Goal: Task Accomplishment & Management: Manage account settings

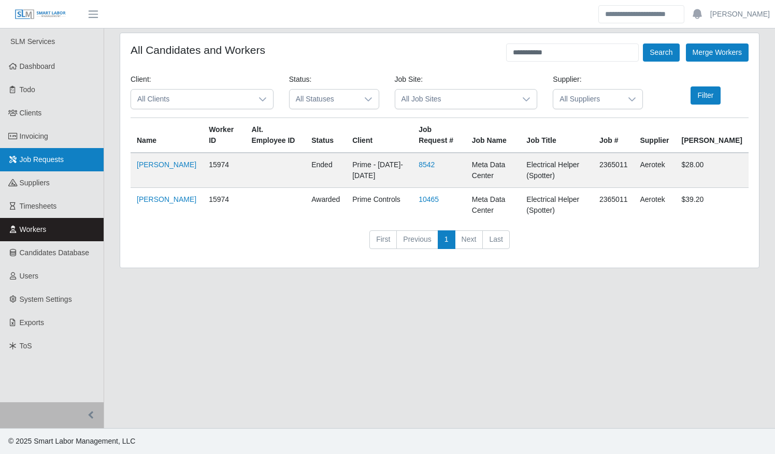
click at [31, 159] on span "Job Requests" at bounding box center [42, 159] width 45 height 8
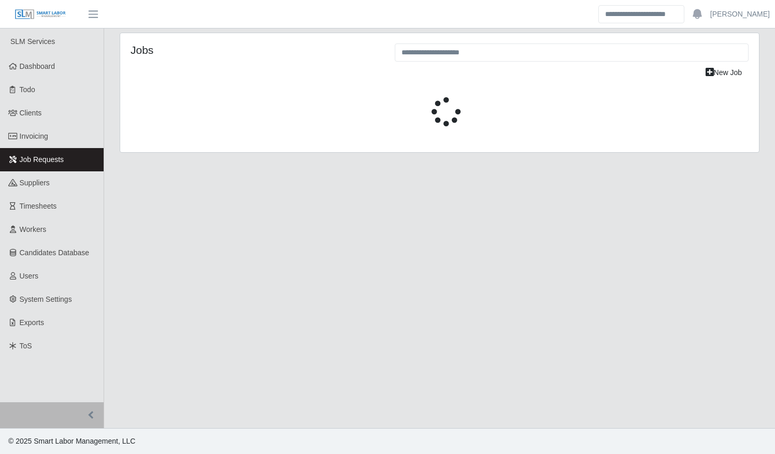
select select "****"
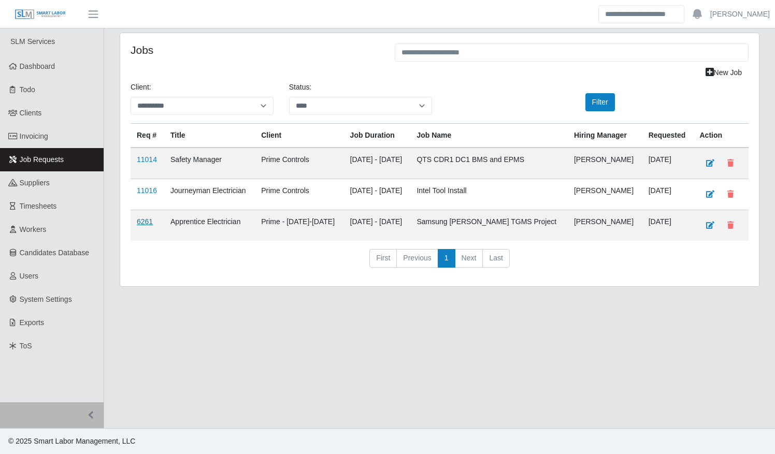
click at [140, 220] on link "6261" at bounding box center [145, 222] width 16 height 8
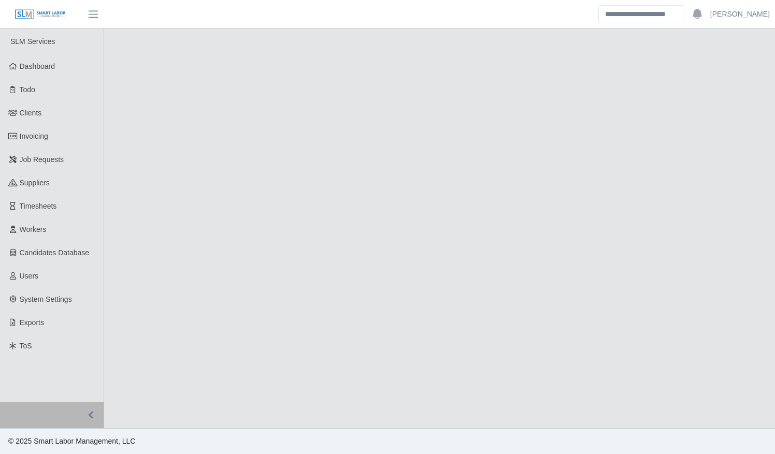
select select "****"
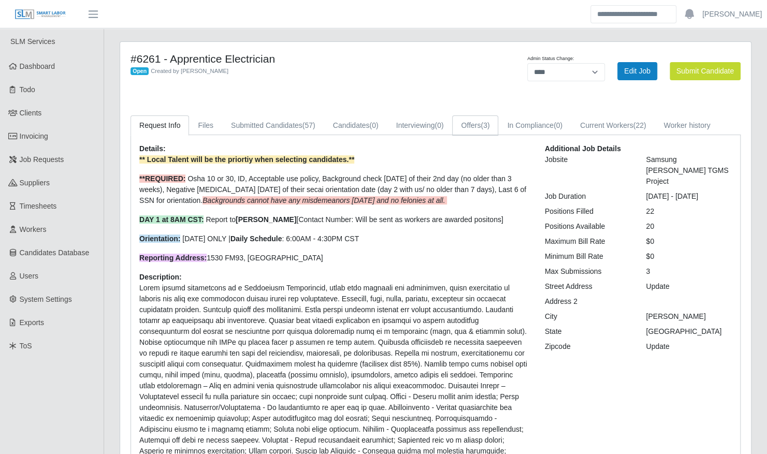
click at [487, 125] on span "(3)" at bounding box center [485, 125] width 9 height 8
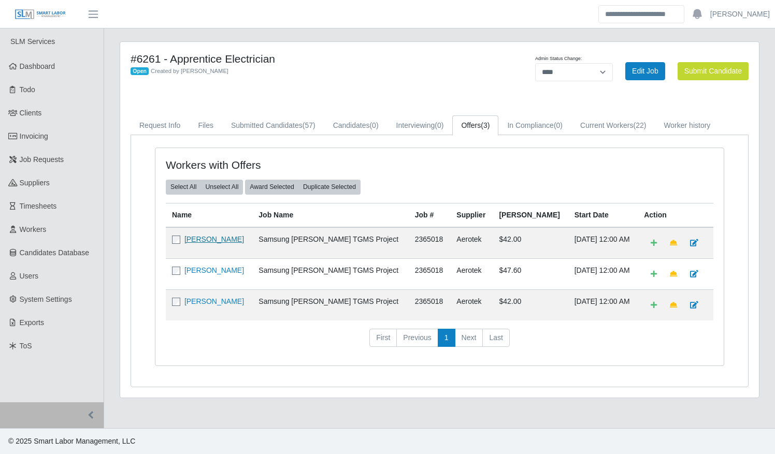
click at [217, 237] on link "[PERSON_NAME]" at bounding box center [214, 239] width 60 height 8
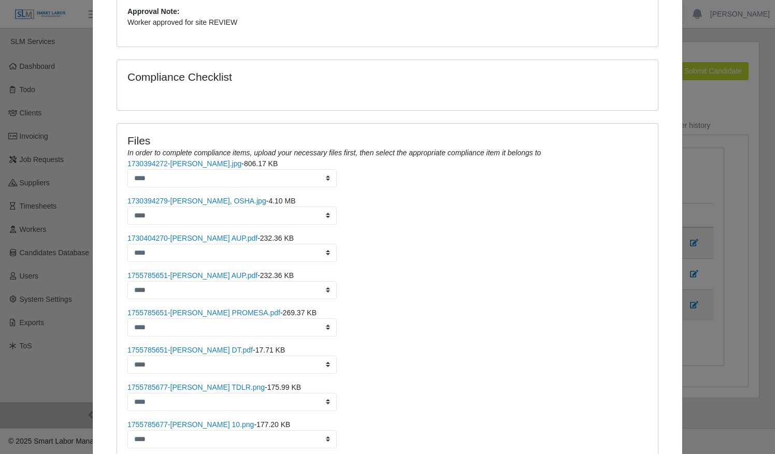
scroll to position [464, 0]
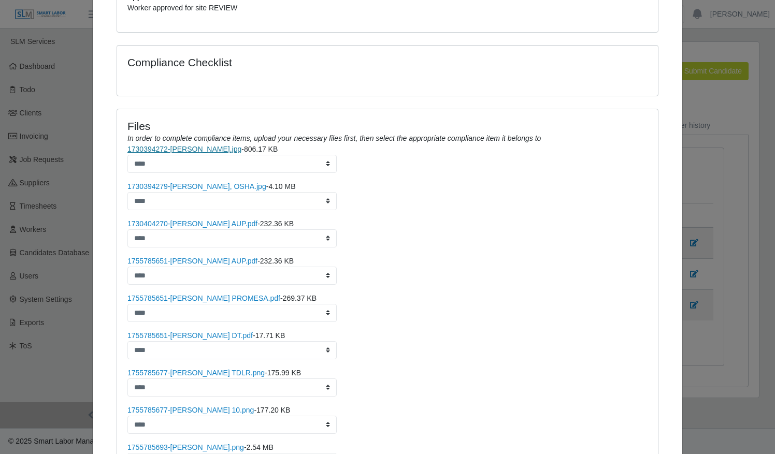
click at [190, 145] on link "1730394272-Jaime DL.jpg" at bounding box center [184, 149] width 114 height 8
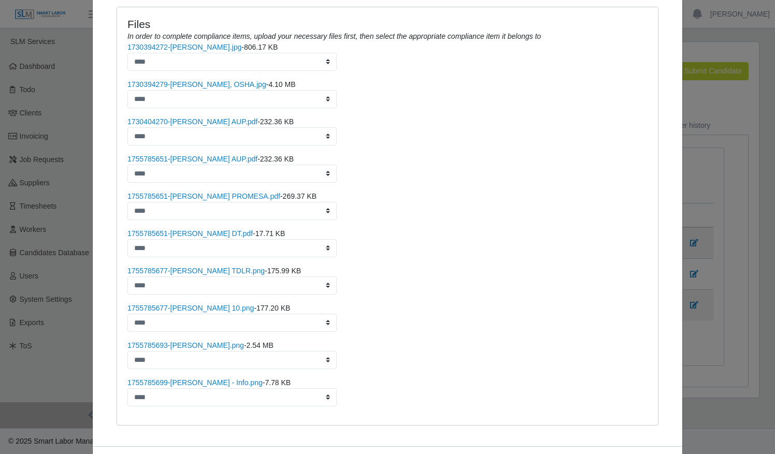
scroll to position [567, 0]
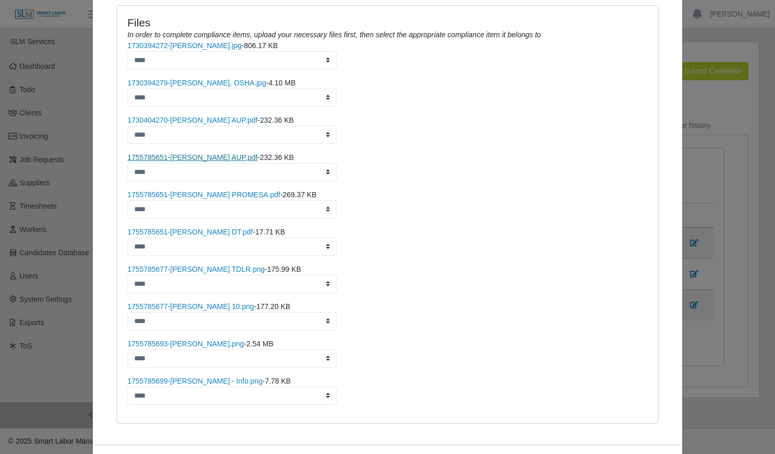
click at [203, 153] on link "1755785651-Jaime Castillo AUP.pdf" at bounding box center [192, 157] width 130 height 8
click at [188, 116] on link "1730404270-Jaime Castillo AUP.pdf" at bounding box center [192, 120] width 130 height 8
click at [197, 377] on link "1755785699-Jaime Castillo - Info.png" at bounding box center [194, 381] width 135 height 8
click at [207, 340] on link "1755785693-Jaime_Castillo DL.png" at bounding box center [185, 344] width 117 height 8
click at [194, 303] on link "1755785677-Jaime Castillo Osha 10.png" at bounding box center [190, 307] width 126 height 8
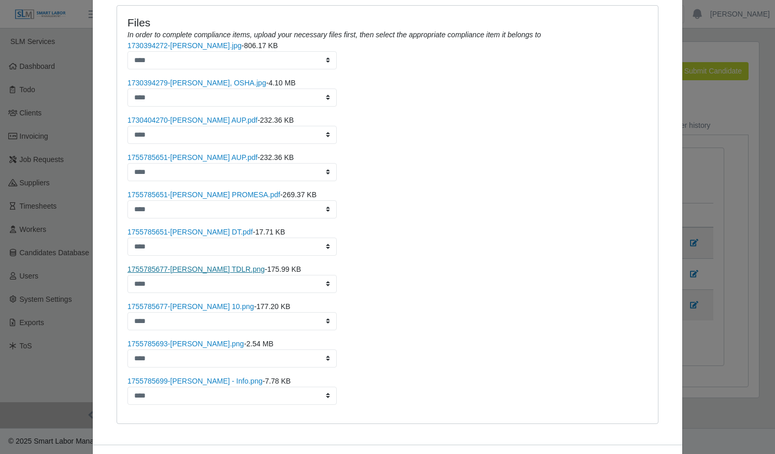
drag, startPoint x: 197, startPoint y: 256, endPoint x: 181, endPoint y: 254, distance: 15.6
click at [181, 265] on link "1755785677-Jaime Castillo TDLR.png" at bounding box center [195, 269] width 137 height 8
click at [188, 228] on link "1755785651-jaime castillo DT.pdf" at bounding box center [189, 232] width 125 height 8
click at [203, 191] on link "1755785651-jaime castillo PROMESA.pdf" at bounding box center [203, 195] width 153 height 8
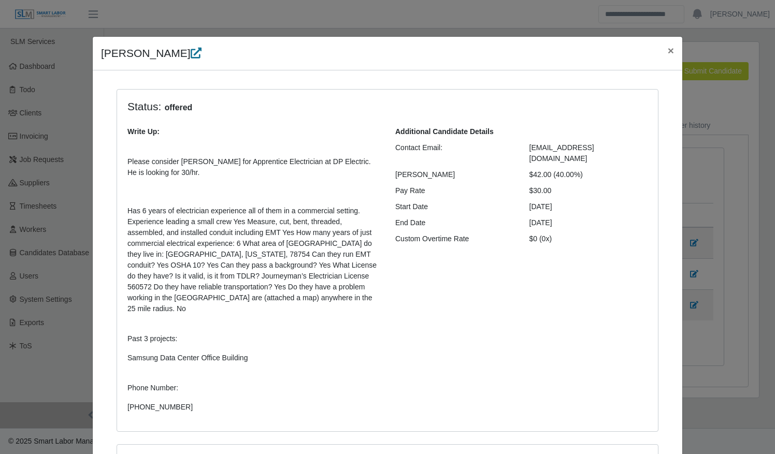
click at [191, 49] on icon at bounding box center [196, 53] width 11 height 11
click at [668, 49] on span "×" at bounding box center [671, 51] width 6 height 12
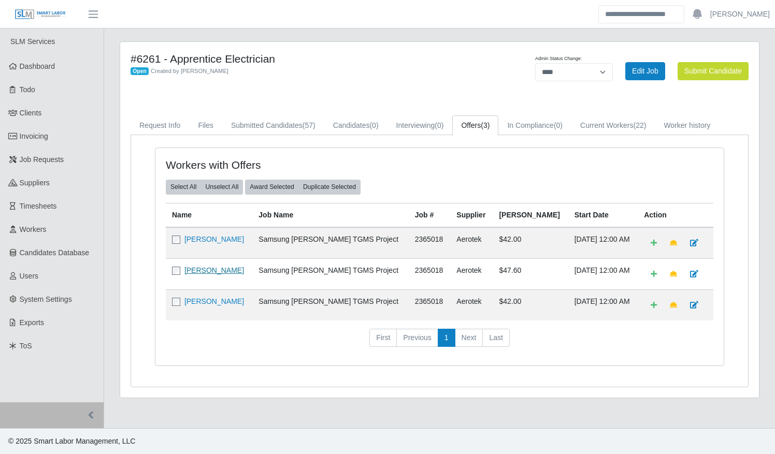
click at [209, 266] on link "[PERSON_NAME]" at bounding box center [214, 270] width 60 height 8
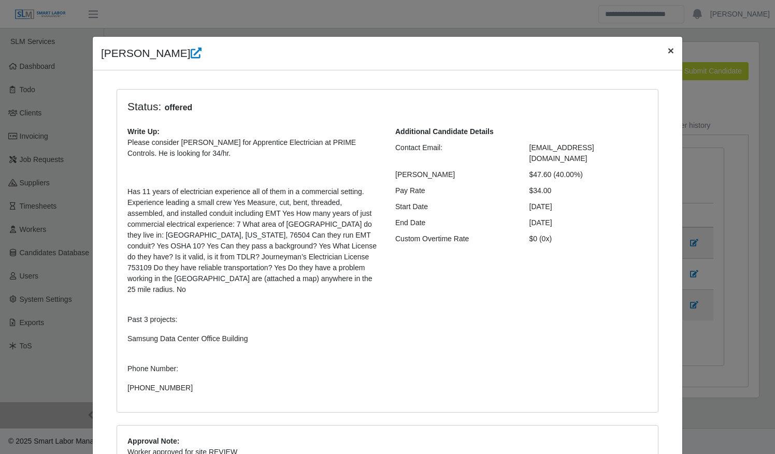
click at [668, 53] on span "×" at bounding box center [671, 51] width 6 height 12
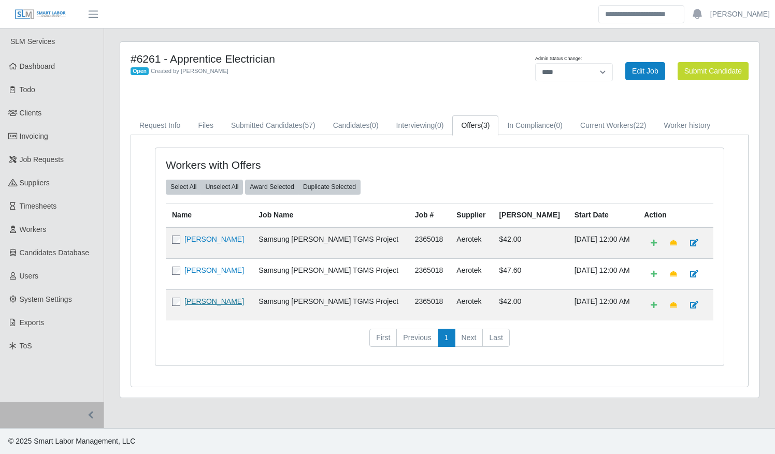
click at [215, 303] on link "Ernesto Tejada Tejada" at bounding box center [214, 301] width 60 height 8
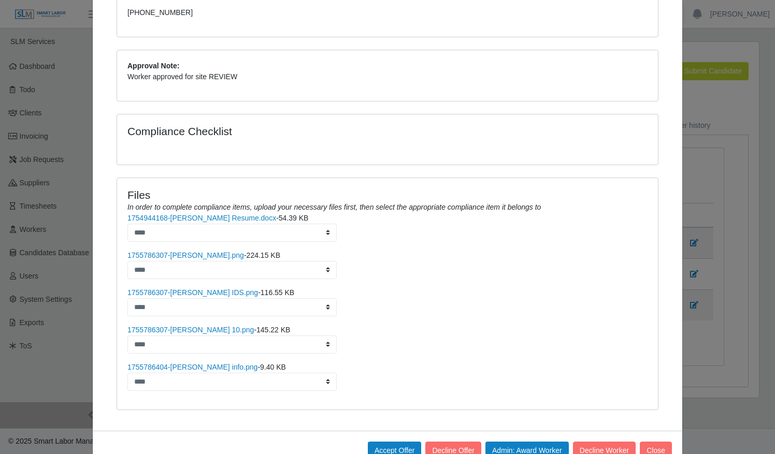
scroll to position [374, 0]
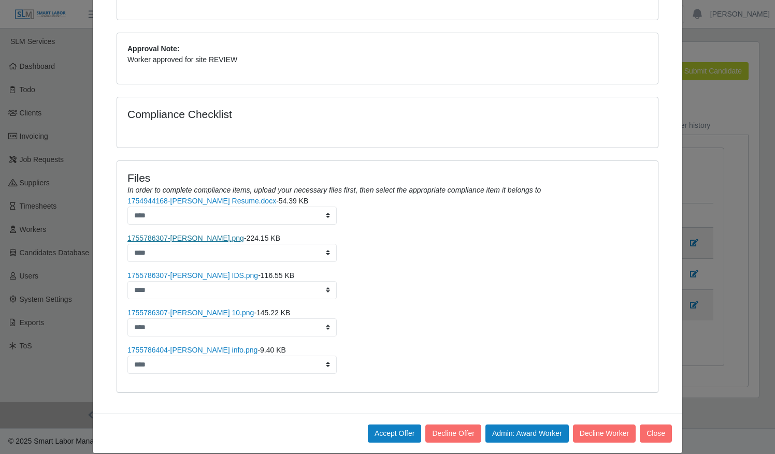
click at [189, 234] on link "1755786307-Ernesto TDLR.png" at bounding box center [185, 238] width 117 height 8
click at [189, 271] on link "1755786307-Ernesto IDS.png" at bounding box center [192, 275] width 131 height 8
click at [191, 309] on link "1755786307-Ernesto osha 10.png" at bounding box center [190, 313] width 126 height 8
click at [165, 346] on link "1755786404-ernesto info.png" at bounding box center [192, 350] width 130 height 8
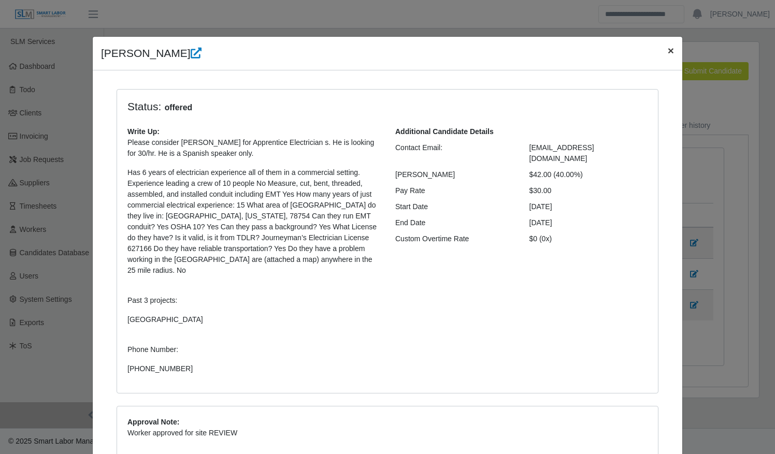
click at [668, 49] on span "×" at bounding box center [671, 51] width 6 height 12
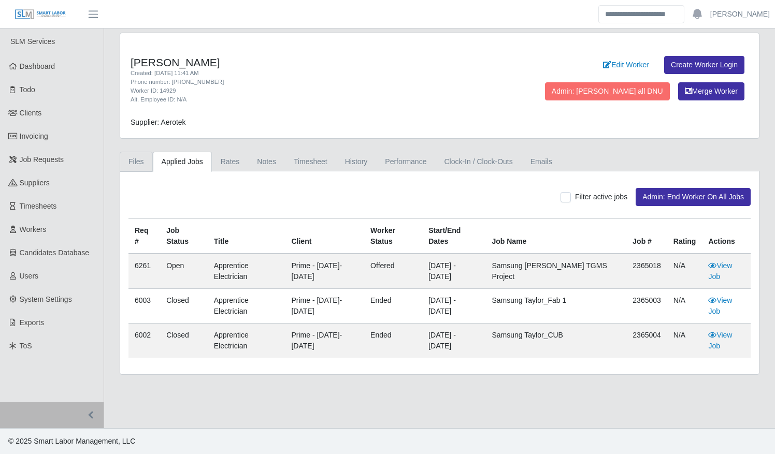
click at [133, 157] on link "Files" at bounding box center [136, 162] width 33 height 20
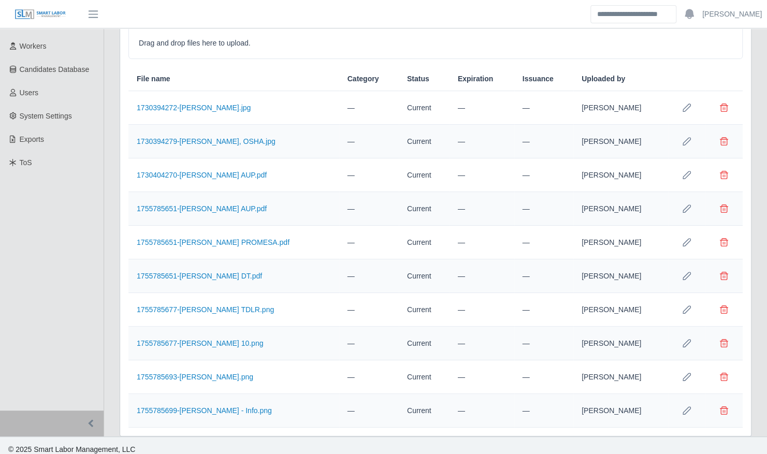
scroll to position [187, 0]
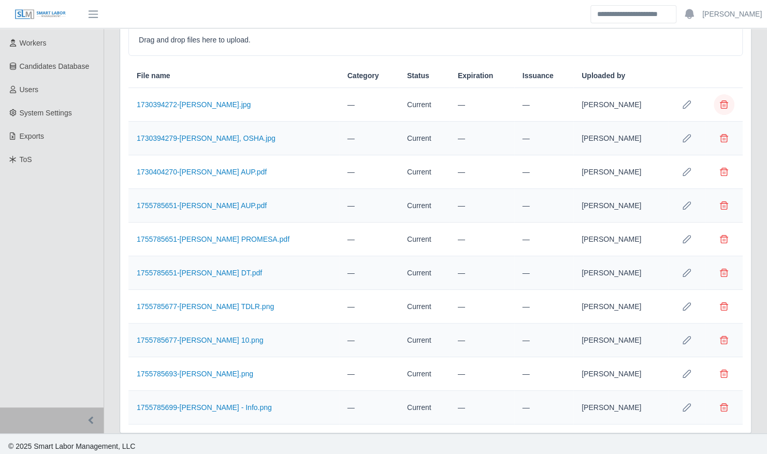
click at [722, 101] on span "Delete file" at bounding box center [724, 105] width 8 height 8
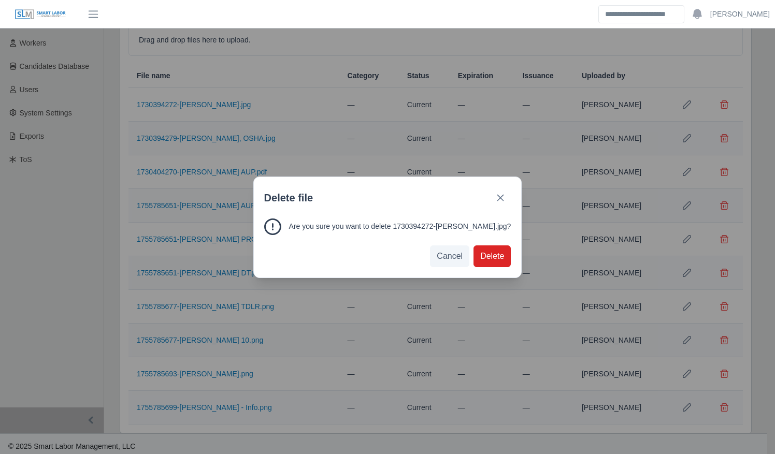
click at [480, 257] on span "Delete" at bounding box center [492, 256] width 24 height 12
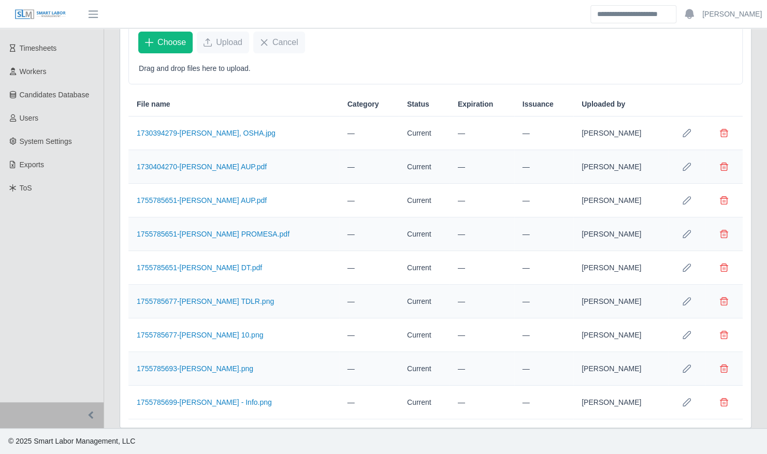
scroll to position [153, 0]
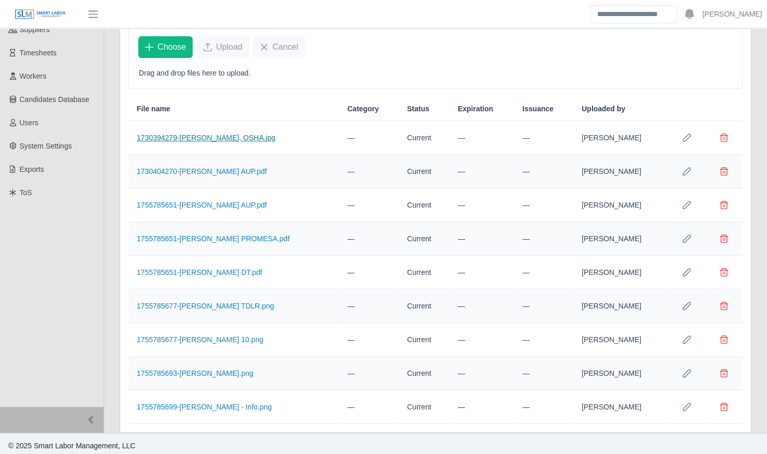
click at [188, 135] on link "1730394279-Jaime TDLR, OSHA.jpg" at bounding box center [206, 138] width 139 height 8
click at [218, 302] on link "1755785677-Jaime Castillo TDLR.png" at bounding box center [205, 306] width 137 height 8
click at [204, 134] on link "1730394279-Jaime TDLR, OSHA.jpg" at bounding box center [206, 138] width 139 height 8
click at [203, 304] on link "1755785677-Jaime Castillo TDLR.png" at bounding box center [205, 306] width 137 height 8
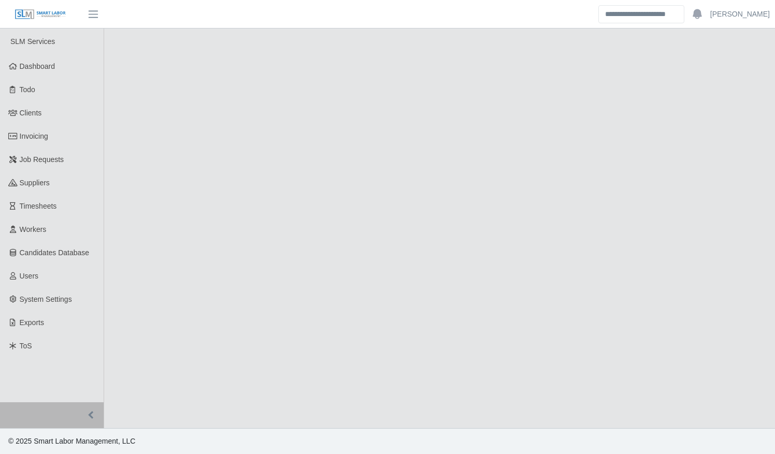
select select "****"
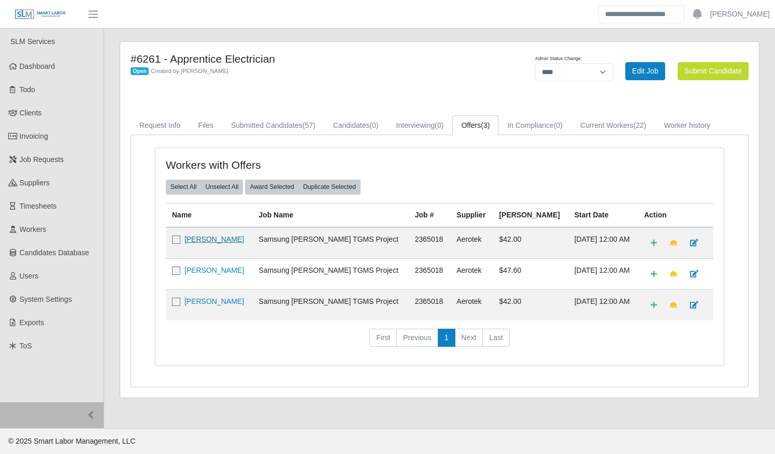
click at [206, 237] on link "Jaime Castillo" at bounding box center [214, 239] width 60 height 8
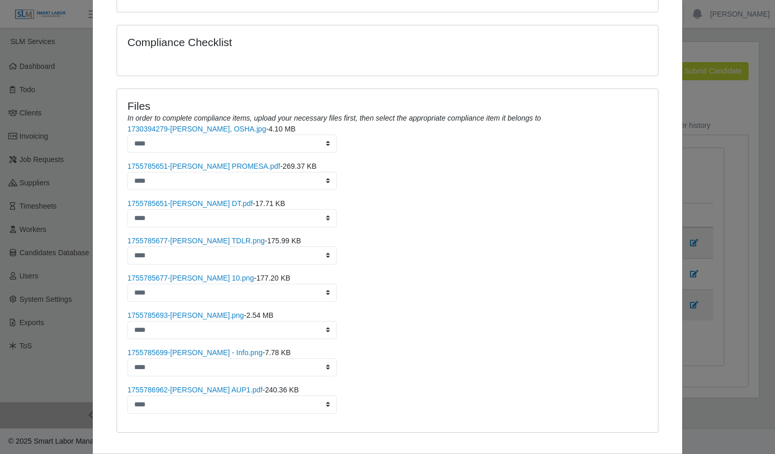
scroll to position [524, 0]
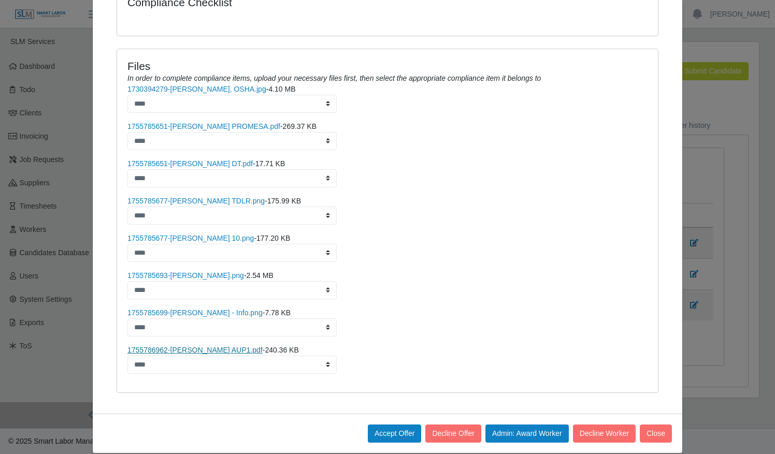
click at [180, 346] on link "1755786962-Jaime Castillo AUP1.pdf" at bounding box center [194, 350] width 135 height 8
click at [650, 425] on button "Close" at bounding box center [656, 434] width 32 height 18
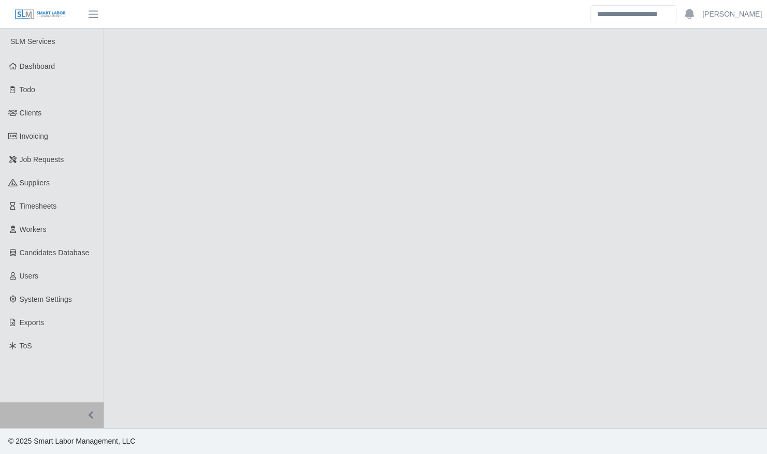
select select "****"
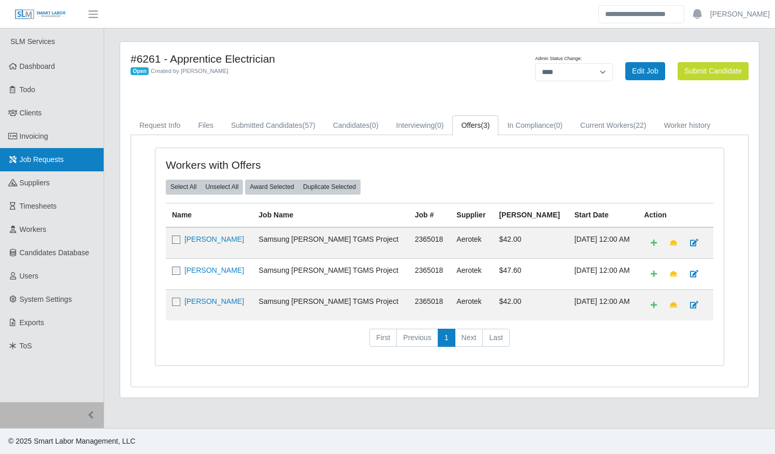
click at [37, 156] on span "Job Requests" at bounding box center [42, 159] width 45 height 8
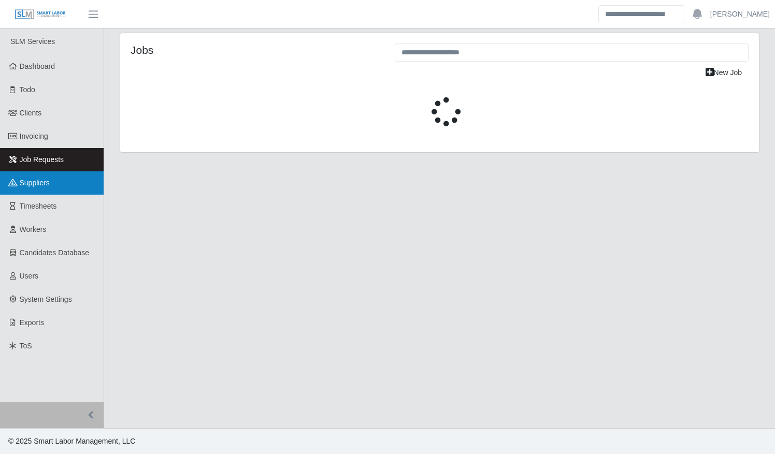
select select "****"
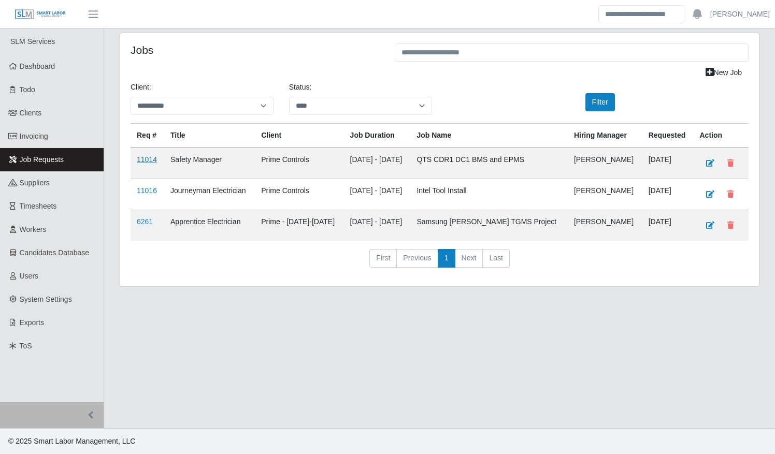
click at [148, 156] on link "11014" at bounding box center [147, 159] width 20 height 8
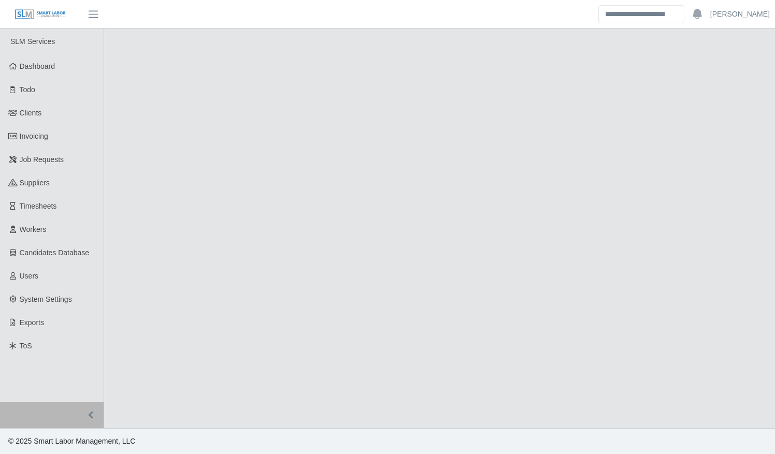
select select "****"
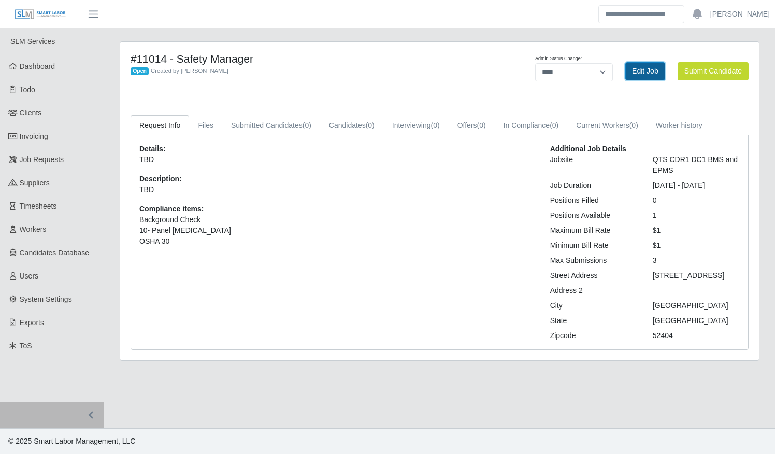
click at [640, 71] on link "Edit Job" at bounding box center [645, 71] width 40 height 18
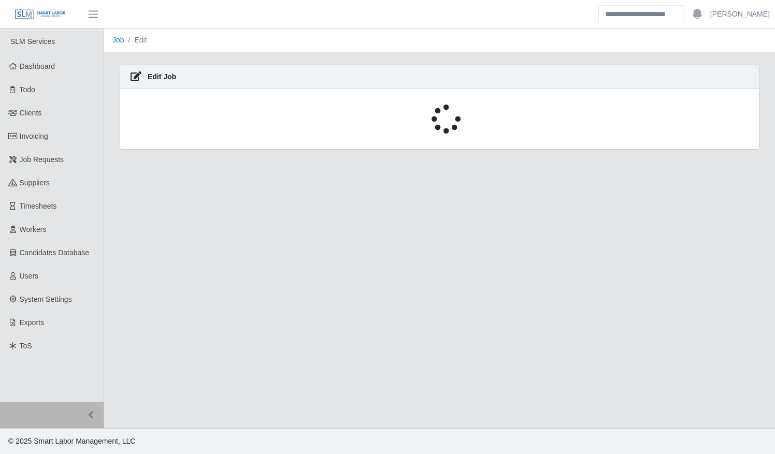
select select "****"
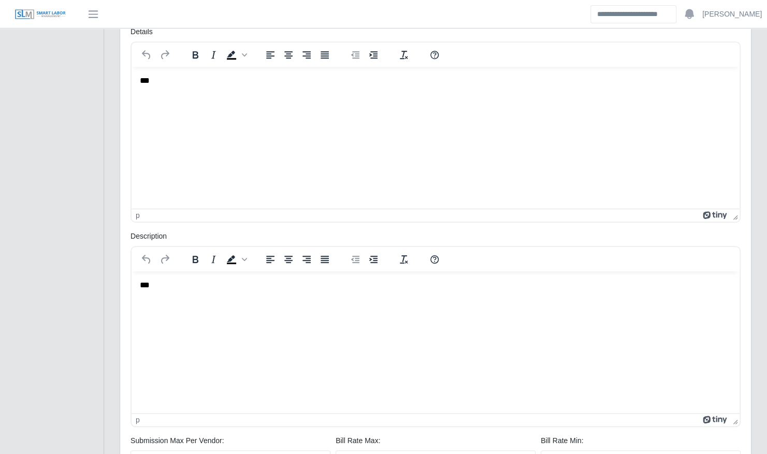
scroll to position [485, 0]
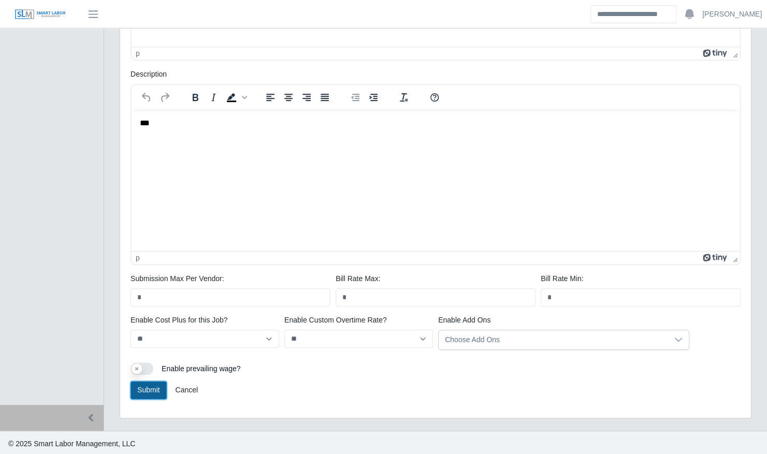
click at [149, 384] on button "Submit" at bounding box center [149, 390] width 36 height 18
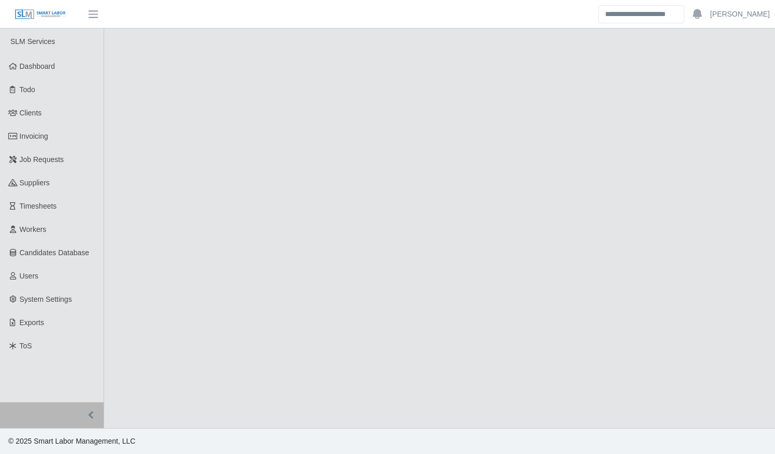
select select "****"
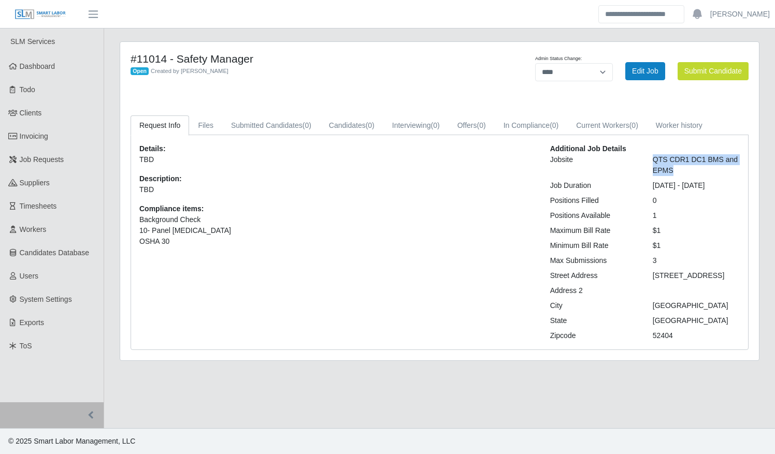
drag, startPoint x: 675, startPoint y: 174, endPoint x: 650, endPoint y: 160, distance: 28.1
click at [650, 160] on div "QTS CDR1 DC1 BMS and EPMS" at bounding box center [696, 165] width 103 height 22
copy div "QTS CDR1 DC1 BMS and EPMS"
click at [432, 189] on p "TBD" at bounding box center [336, 189] width 395 height 11
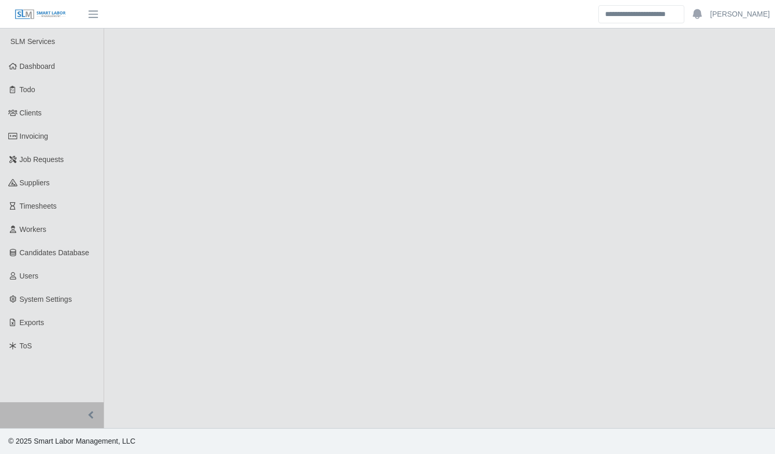
select select "****"
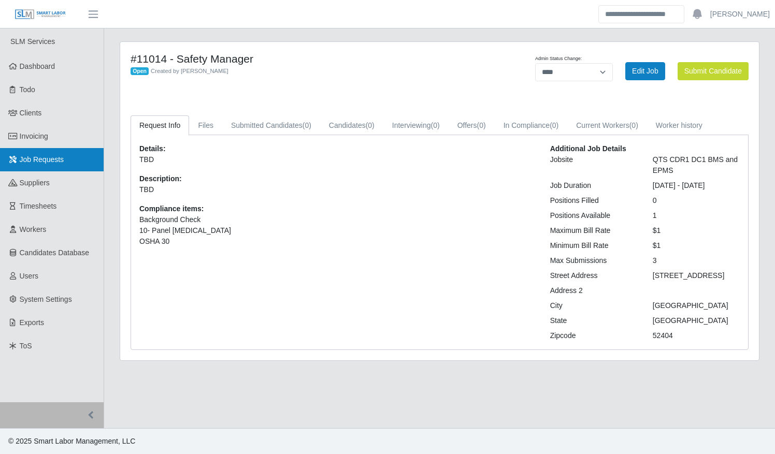
click at [31, 156] on span "Job Requests" at bounding box center [42, 159] width 45 height 8
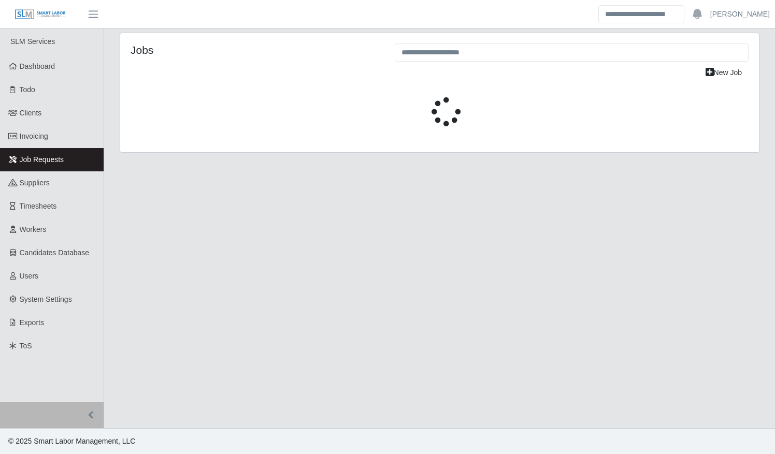
select select "****"
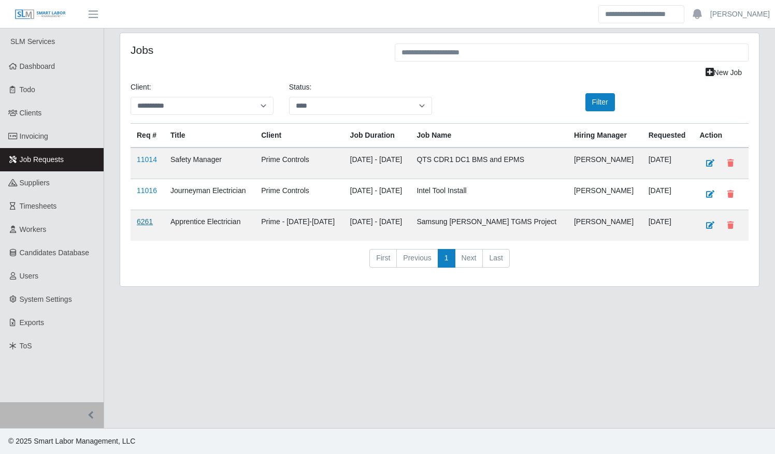
click at [148, 221] on link "6261" at bounding box center [145, 222] width 16 height 8
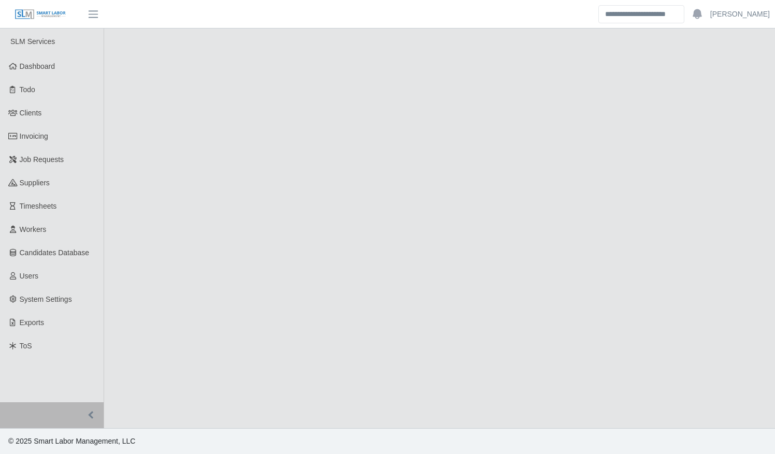
select select "****"
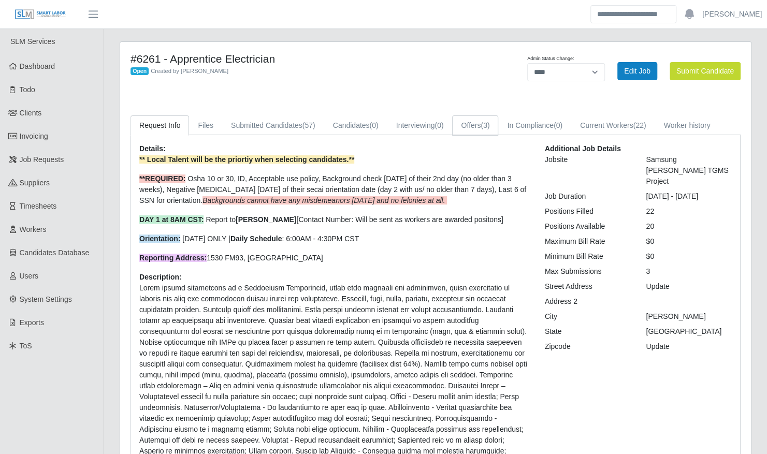
click at [486, 121] on span "(3)" at bounding box center [485, 125] width 9 height 8
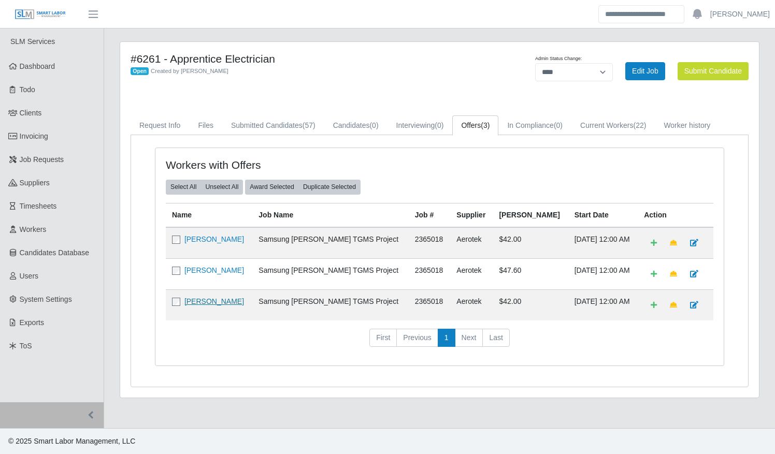
click at [219, 297] on link "Ernesto Tejada Tejada" at bounding box center [214, 301] width 60 height 8
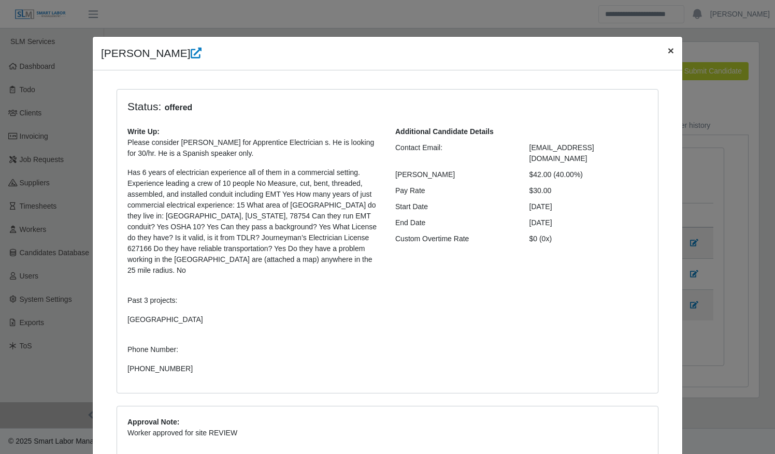
click at [668, 53] on span "×" at bounding box center [671, 51] width 6 height 12
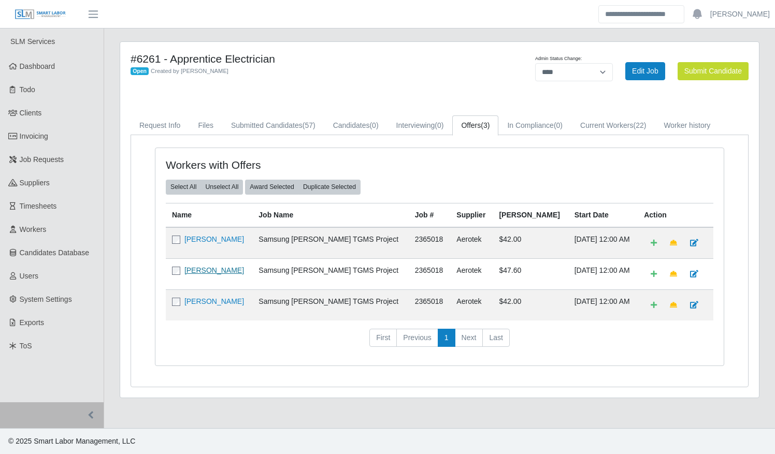
click at [208, 269] on link "Derrick Collins" at bounding box center [214, 270] width 60 height 8
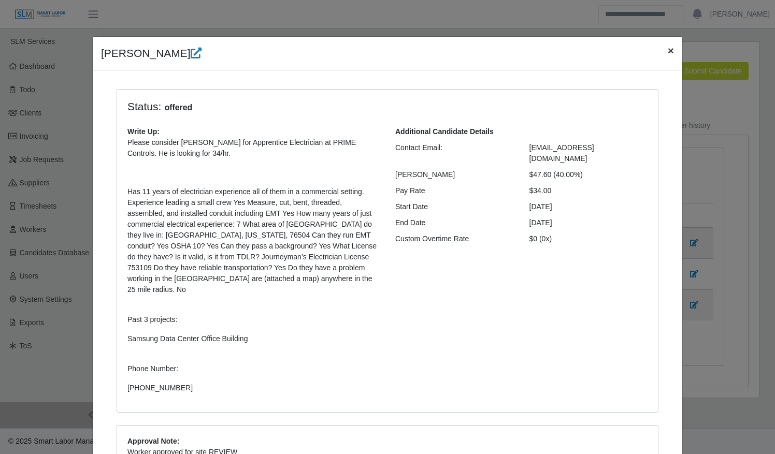
click at [668, 51] on span "×" at bounding box center [671, 51] width 6 height 12
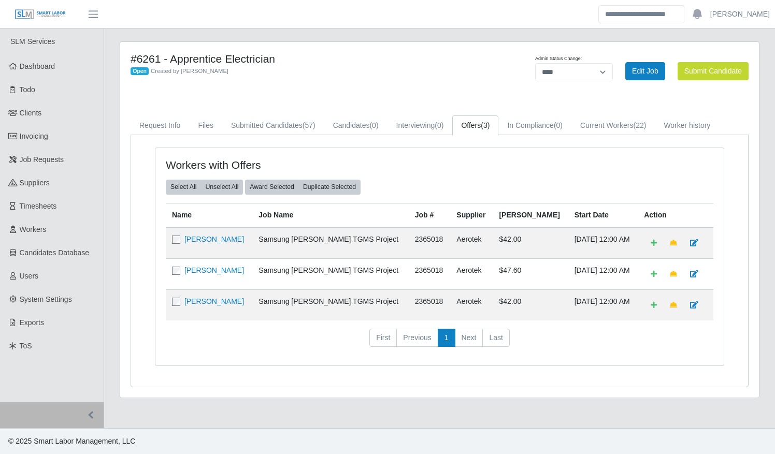
click at [392, 181] on div "Select All Unselect All Award Selected Duplicate Selected" at bounding box center [439, 187] width 563 height 15
